Goal: Complete application form

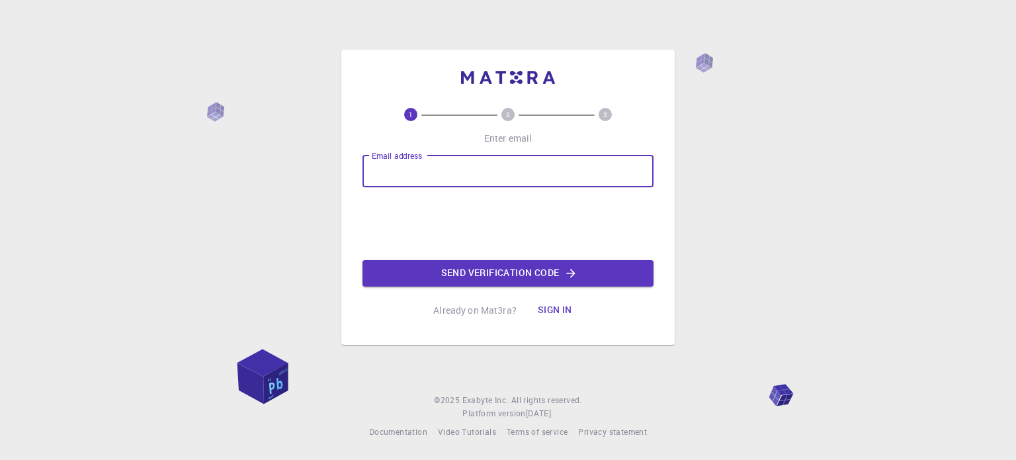
click at [392, 171] on input "Email address" at bounding box center [507, 171] width 291 height 32
type input "[EMAIL_ADDRESS][DOMAIN_NAME]"
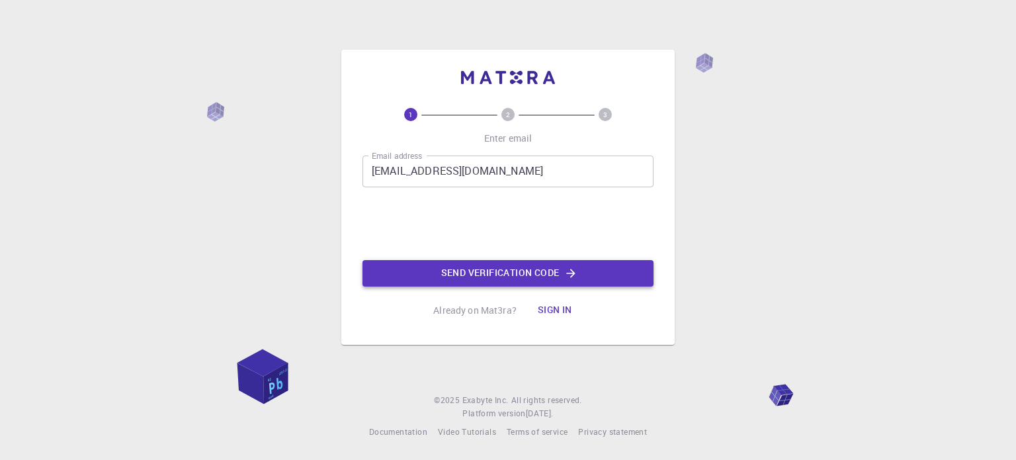
click at [520, 278] on button "Send verification code" at bounding box center [507, 273] width 291 height 26
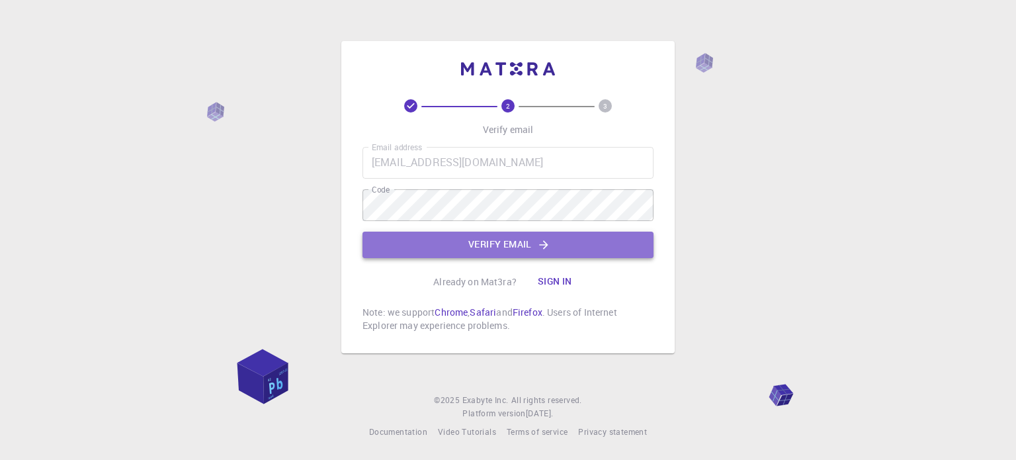
click at [459, 241] on button "Verify email" at bounding box center [507, 244] width 291 height 26
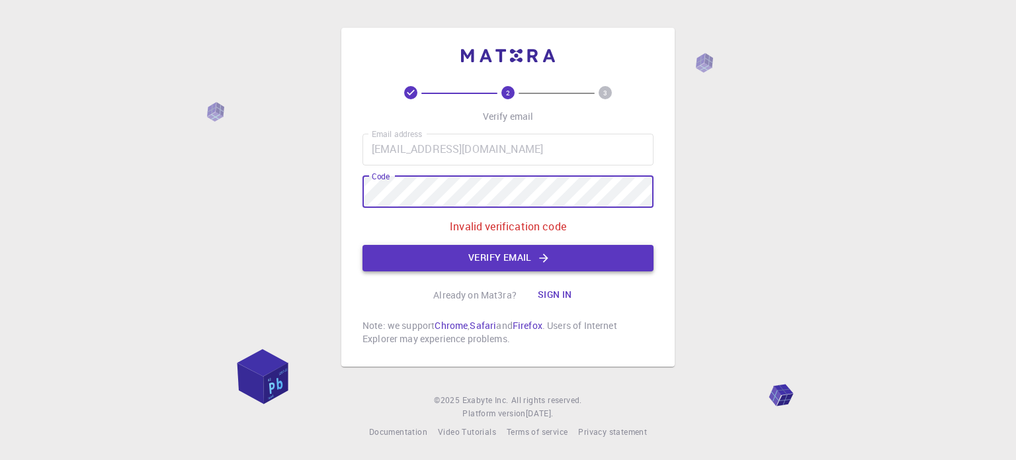
click at [504, 266] on button "Verify email" at bounding box center [507, 258] width 291 height 26
